Goal: Transaction & Acquisition: Download file/media

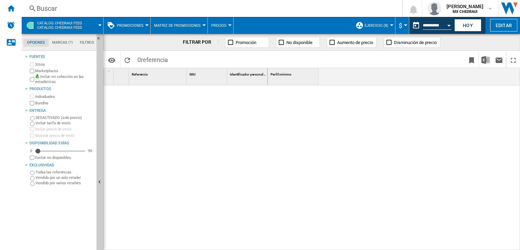
click at [369, 29] on button "ejercicio (8)" at bounding box center [378, 25] width 27 height 17
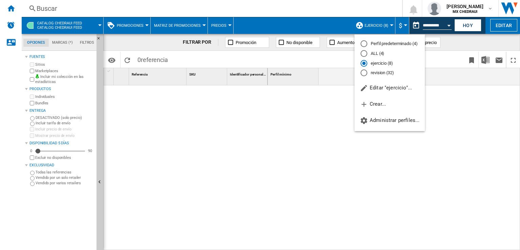
click at [376, 66] on md-radio-group "Perfil predeterminado (4) ALL (4) ejercicio (8) revision (32)" at bounding box center [390, 59] width 70 height 36
click at [314, 140] on md-backdrop at bounding box center [260, 125] width 520 height 250
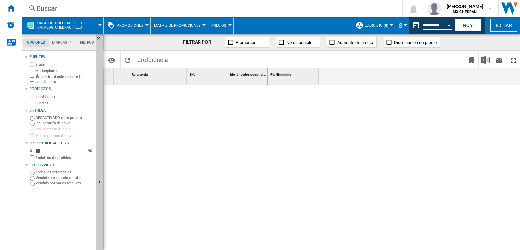
drag, startPoint x: 134, startPoint y: 23, endPoint x: 487, endPoint y: 95, distance: 360.1
drag, startPoint x: 487, startPoint y: 95, endPoint x: 443, endPoint y: 30, distance: 78.7
click at [443, 30] on md-datepicker "**********" at bounding box center [433, 26] width 48 height 14
click at [441, 25] on input "**********" at bounding box center [437, 26] width 29 height 6
drag, startPoint x: 449, startPoint y: 24, endPoint x: 440, endPoint y: 28, distance: 9.9
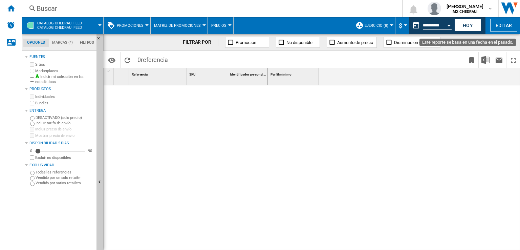
click at [440, 28] on input "**********" at bounding box center [437, 26] width 29 height 6
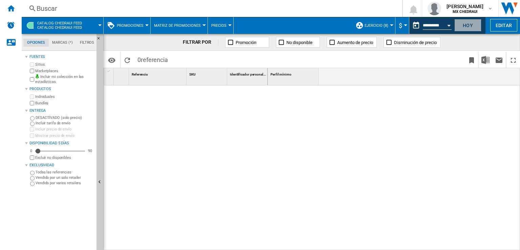
click at [462, 26] on button "Hoy" at bounding box center [467, 25] width 27 height 13
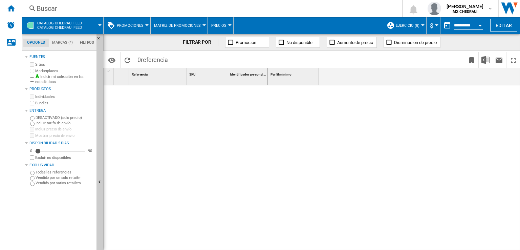
click at [433, 26] on button "$" at bounding box center [433, 25] width 7 height 17
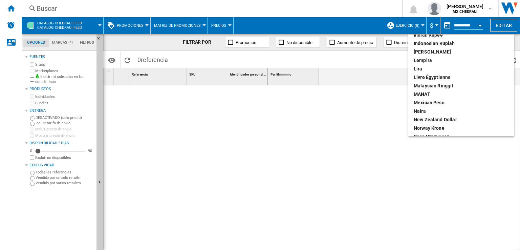
scroll to position [159, 0]
click at [443, 101] on div "Mexican peso" at bounding box center [461, 102] width 95 height 7
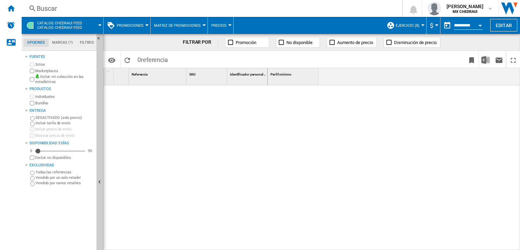
click at [401, 27] on span "ejercicio (8)" at bounding box center [408, 25] width 24 height 4
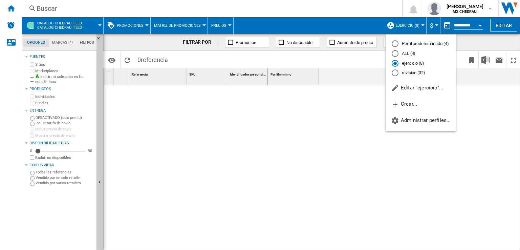
click at [413, 64] on md-radio-button "ejercicio (8)" at bounding box center [421, 63] width 58 height 6
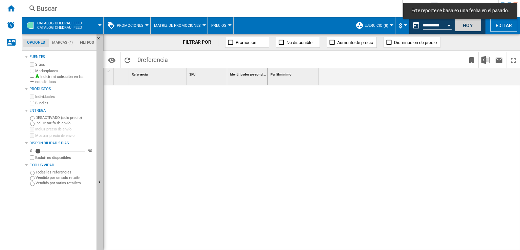
click at [469, 26] on button "Hoy" at bounding box center [467, 25] width 27 height 13
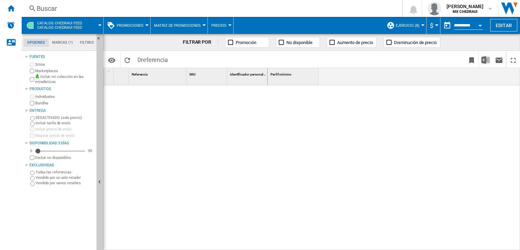
click at [177, 23] on span "Matriz de promociones" at bounding box center [177, 25] width 47 height 4
click at [215, 24] on md-backdrop at bounding box center [260, 125] width 520 height 250
click at [215, 24] on span "Precios" at bounding box center [218, 25] width 15 height 4
click at [117, 27] on md-backdrop at bounding box center [260, 125] width 520 height 250
click at [117, 27] on span "Promociones" at bounding box center [130, 25] width 27 height 4
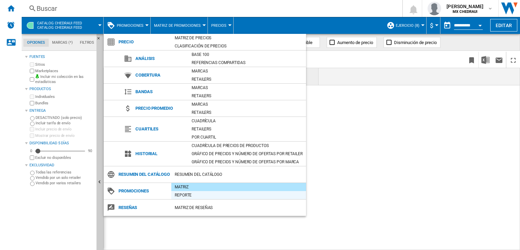
click at [188, 194] on div "Reporte" at bounding box center [238, 195] width 135 height 7
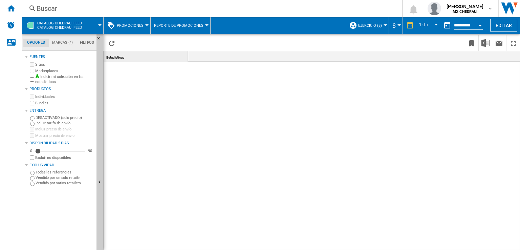
click at [141, 23] on button "Promociones" at bounding box center [132, 25] width 30 height 17
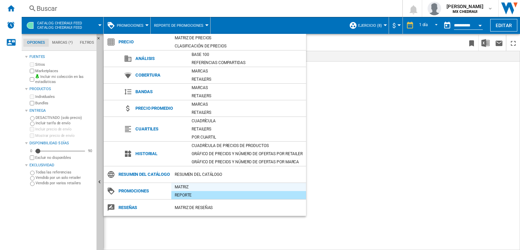
drag, startPoint x: 192, startPoint y: 186, endPoint x: 187, endPoint y: 186, distance: 5.8
click at [187, 186] on div "Matriz" at bounding box center [238, 187] width 135 height 7
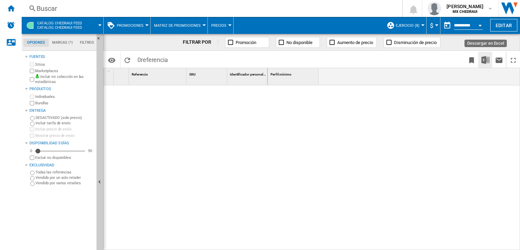
drag, startPoint x: 485, startPoint y: 57, endPoint x: 487, endPoint y: 61, distance: 4.6
click at [487, 61] on img "Descargar en Excel" at bounding box center [485, 60] width 8 height 8
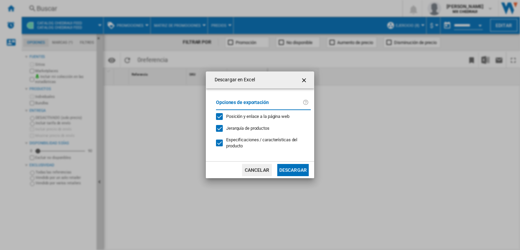
click at [294, 171] on button "Descargar" at bounding box center [292, 170] width 31 height 12
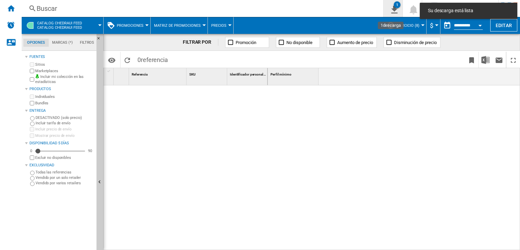
click at [389, 9] on ng-md-icon "1\a descarga" at bounding box center [393, 8] width 8 height 8
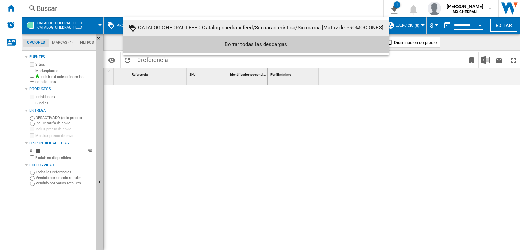
click at [283, 30] on div "CATALOG CHEDRAUI FEED:Catalog chedraui feed/Sin característica/Sin marca [Matri…" at bounding box center [260, 28] width 245 height 6
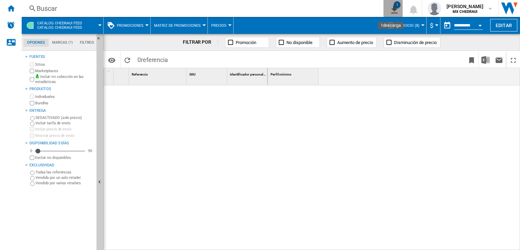
drag, startPoint x: 376, startPoint y: 8, endPoint x: 378, endPoint y: 2, distance: 7.2
click at [384, 2] on button "1" at bounding box center [393, 8] width 19 height 17
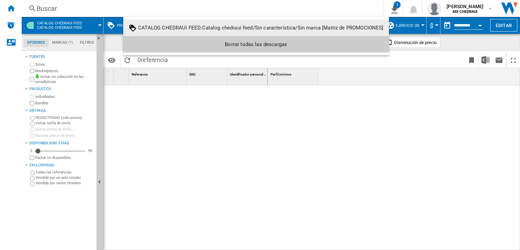
click at [257, 30] on div "CATALOG CHEDRAUI FEED:Catalog chedraui feed/Sin característica/Sin marca [Matri…" at bounding box center [260, 28] width 245 height 6
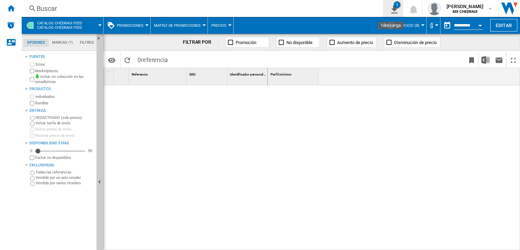
click at [389, 4] on ng-md-icon "1\a descarga" at bounding box center [393, 8] width 8 height 8
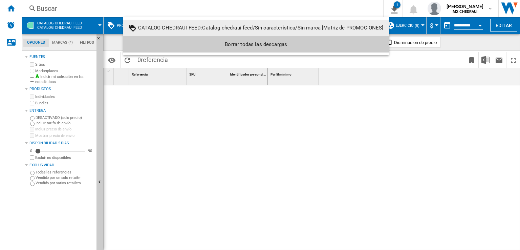
click at [301, 27] on div "CATALOG CHEDRAUI FEED:Catalog chedraui feed/Sin característica/Sin marca [Matri…" at bounding box center [260, 28] width 245 height 6
